Goal: Task Accomplishment & Management: Manage account settings

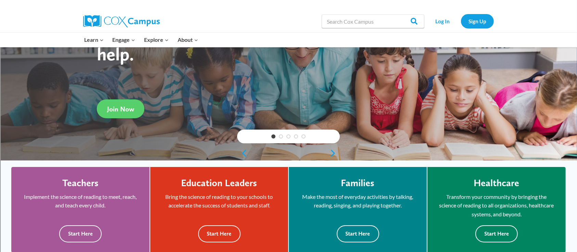
scroll to position [103, 0]
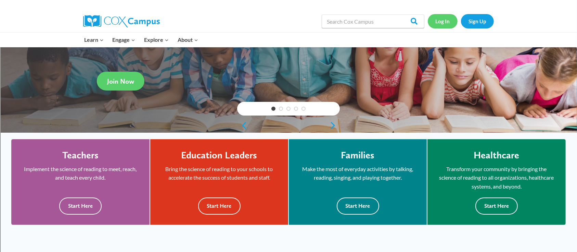
click at [449, 21] on link "Log In" at bounding box center [443, 21] width 30 height 14
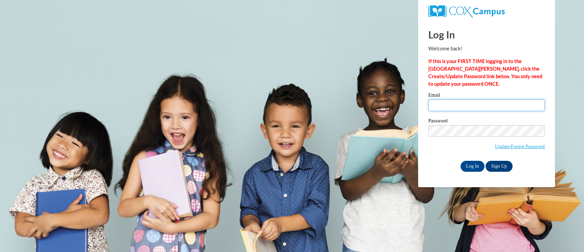
click at [451, 105] on input "Email" at bounding box center [487, 105] width 116 height 12
type input "[EMAIL_ADDRESS][DOMAIN_NAME]"
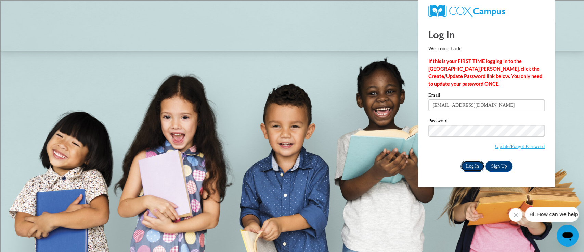
click at [466, 166] on input "Log In" at bounding box center [473, 166] width 24 height 11
